Goal: Find specific page/section: Find specific page/section

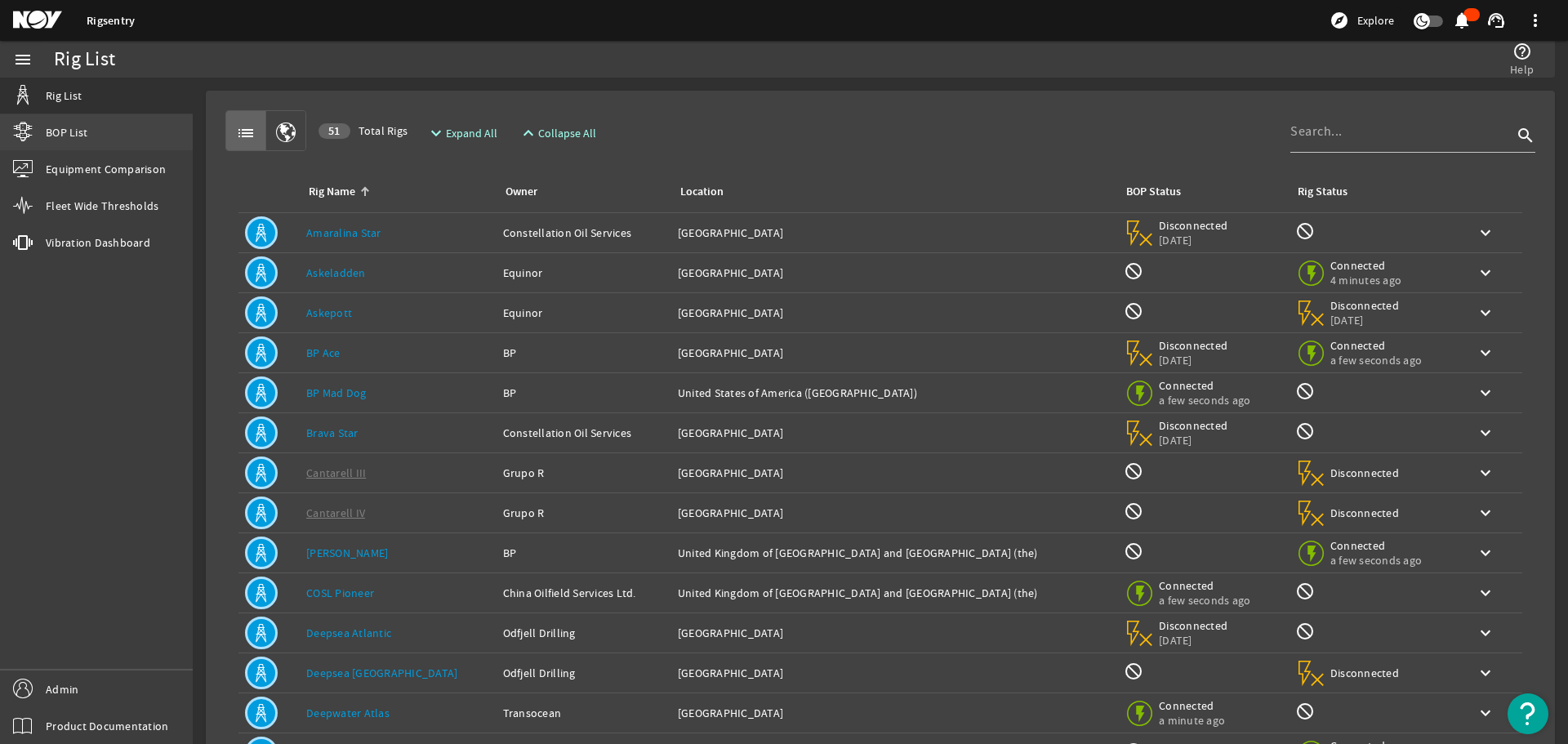
drag, startPoint x: 70, startPoint y: 128, endPoint x: 80, endPoint y: 131, distance: 10.4
click at [70, 128] on span "BOP List" at bounding box center [66, 132] width 42 height 16
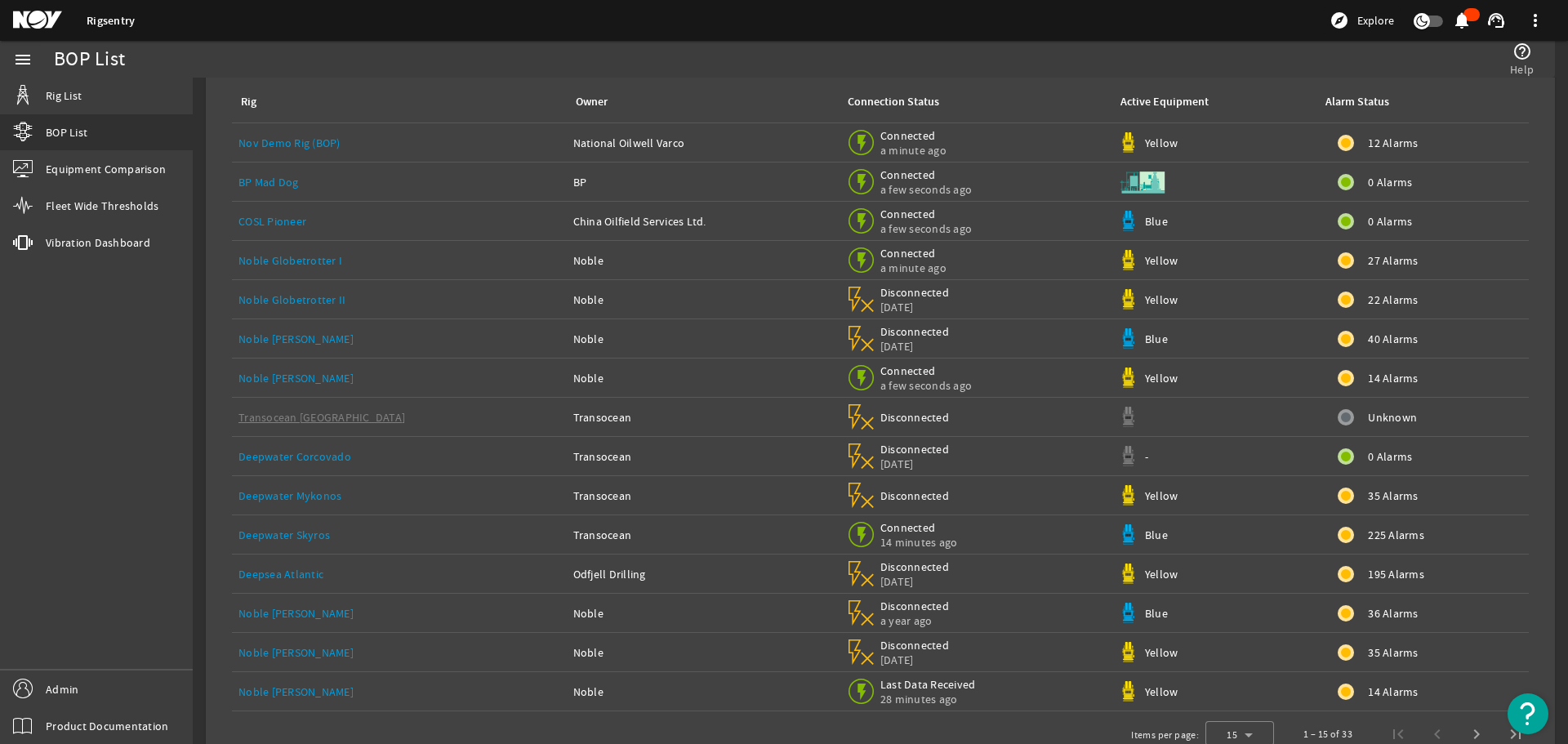
scroll to position [122, 0]
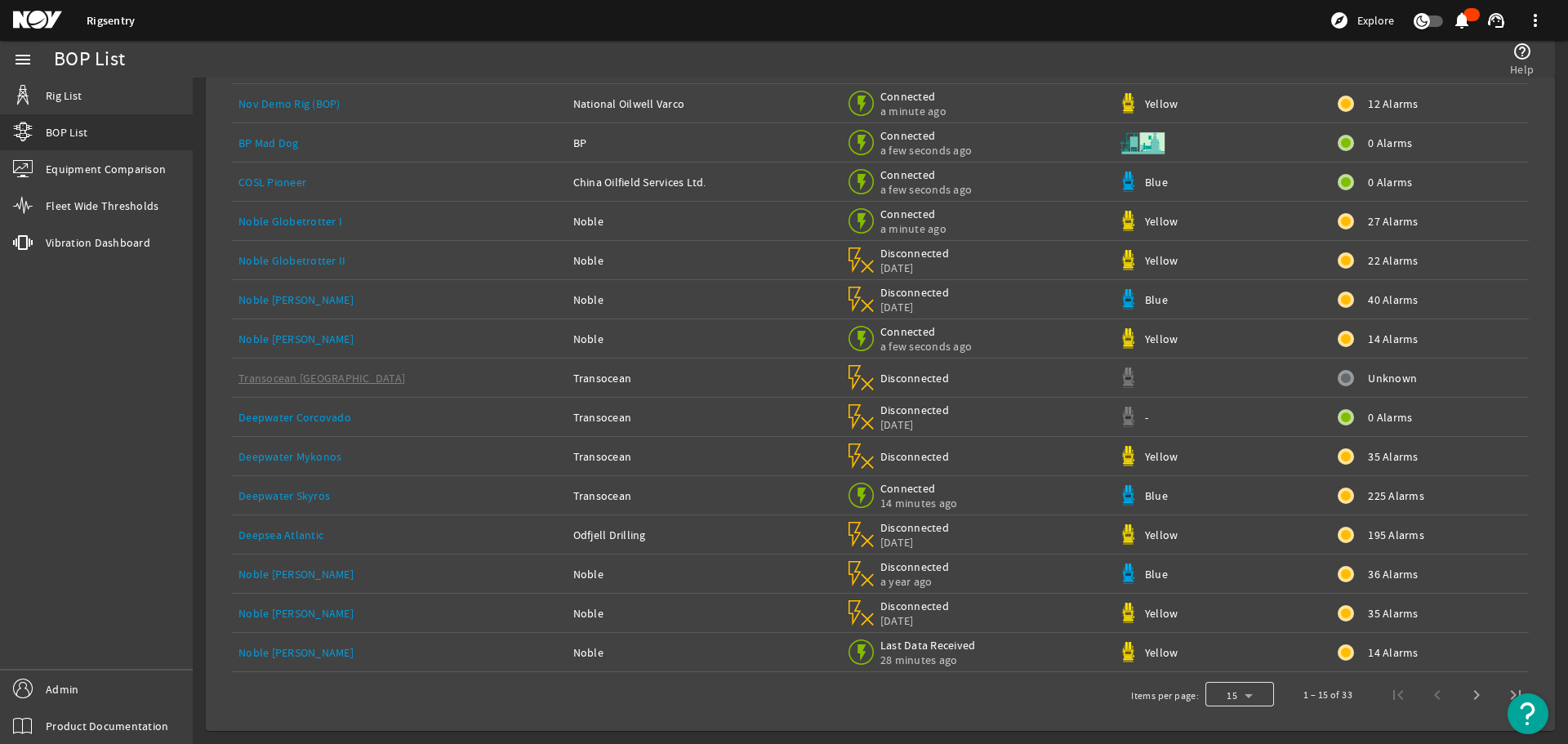
click at [1233, 694] on div at bounding box center [1239, 694] width 68 height 39
click at [1227, 653] on span "100" at bounding box center [1217, 653] width 21 height 19
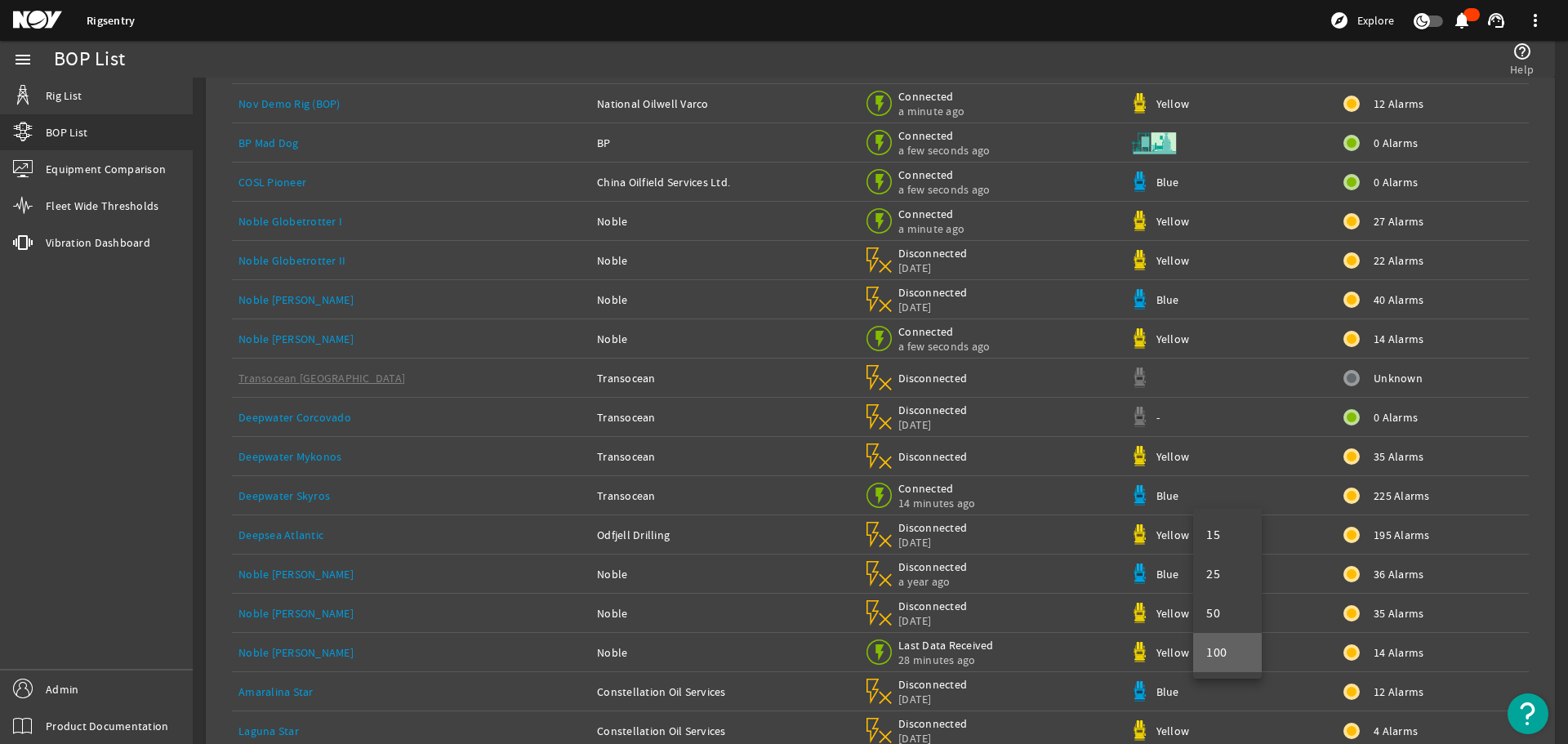
scroll to position [828, 0]
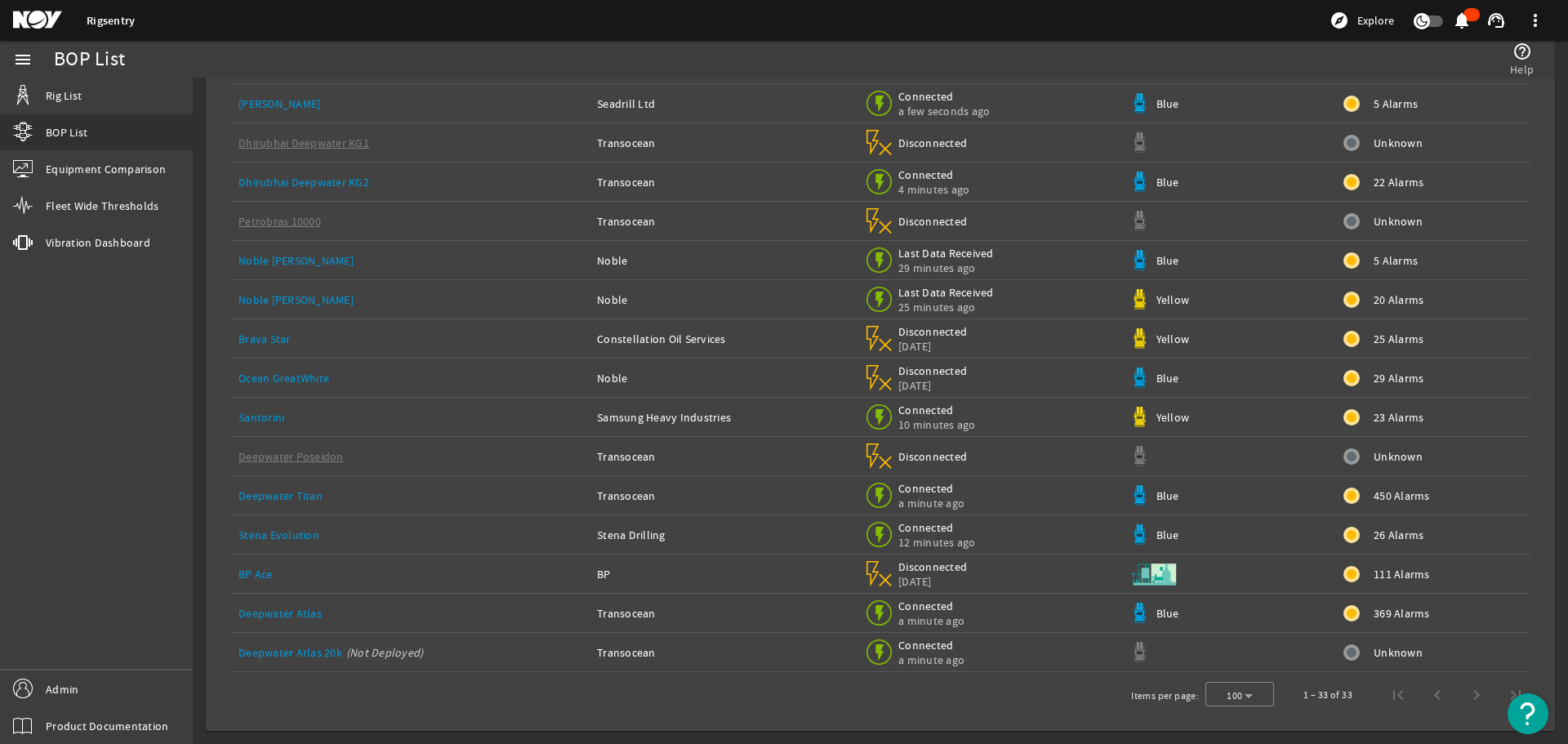
click at [274, 415] on link "Santorini" at bounding box center [261, 417] width 46 height 15
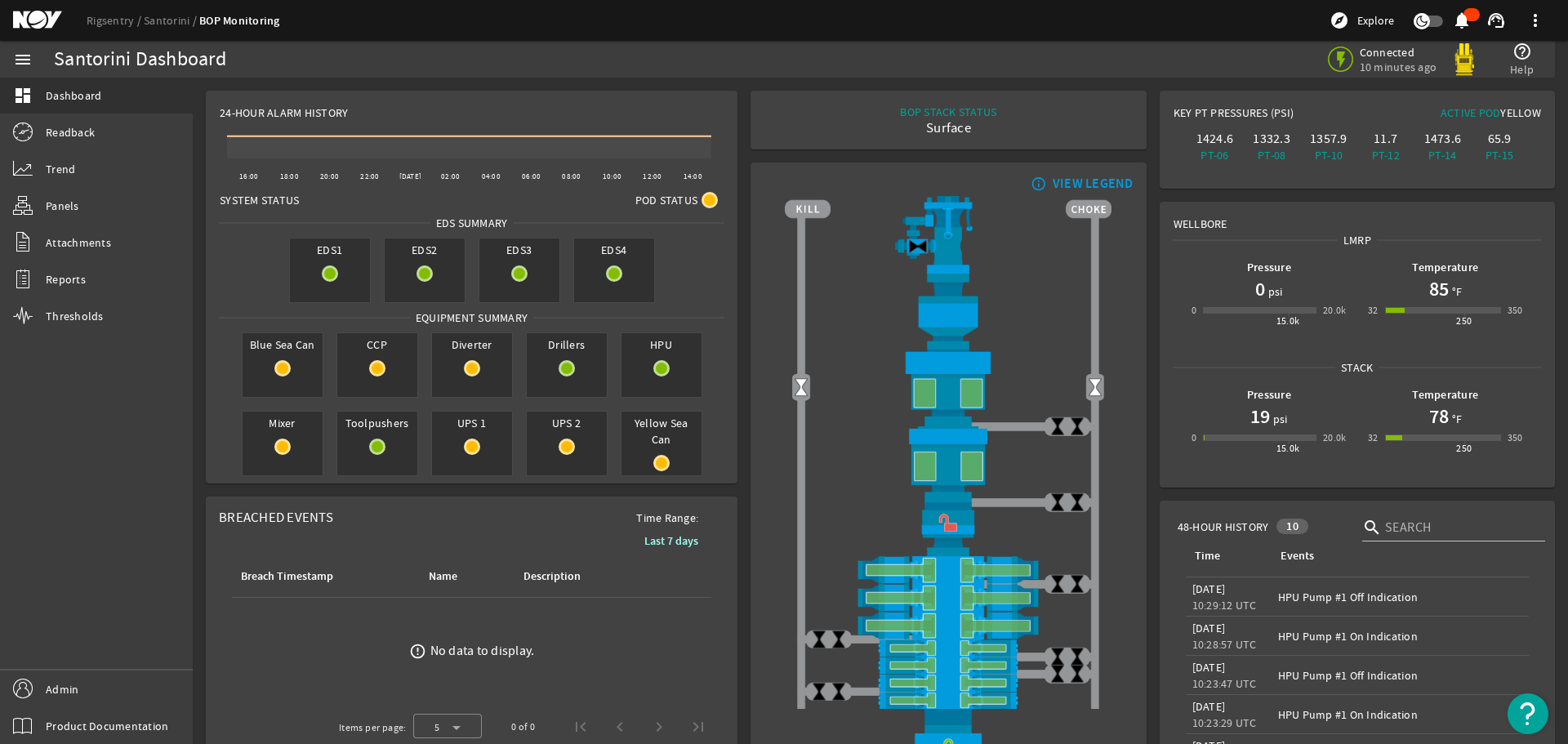
click at [1539, 23] on span at bounding box center [1535, 20] width 39 height 39
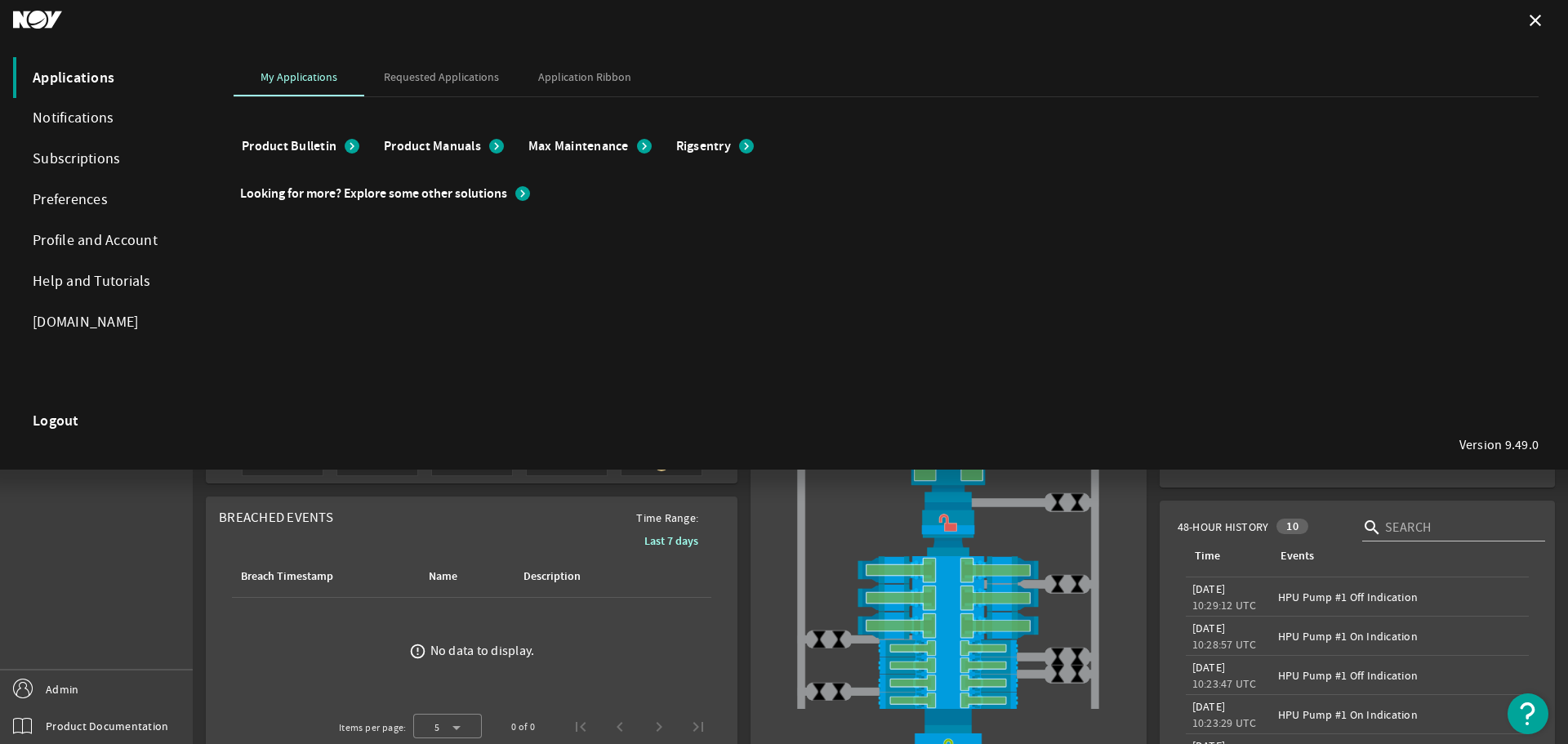
click at [1139, 518] on div at bounding box center [784, 372] width 1568 height 744
